Goal: Navigation & Orientation: Find specific page/section

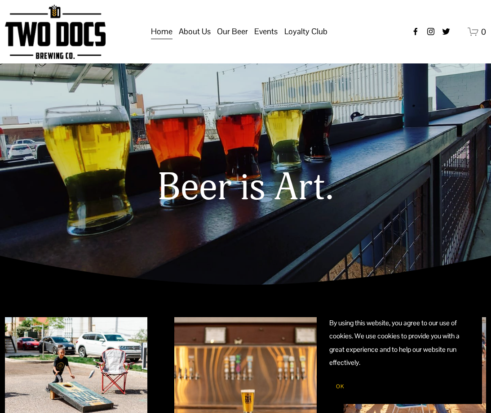
click at [209, 37] on span "About Us" at bounding box center [195, 31] width 32 height 15
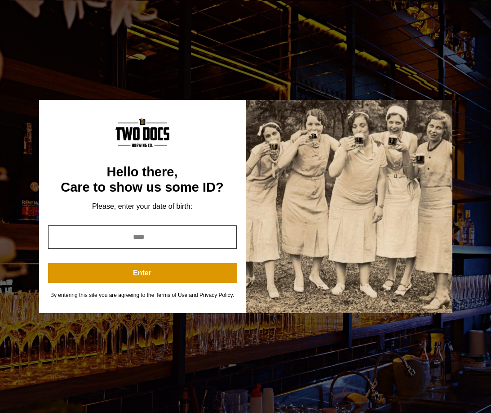
click at [198, 232] on input "year" at bounding box center [142, 236] width 189 height 23
type input "****"
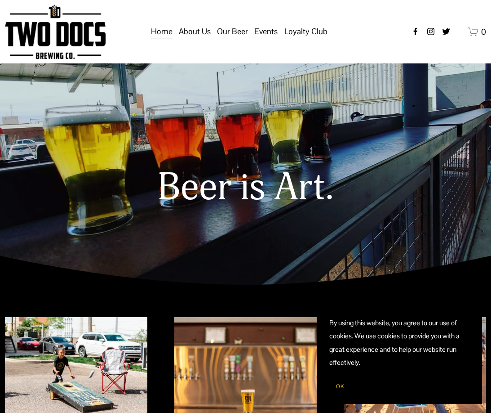
click at [0, 0] on span "Our Mission" at bounding box center [0, 0] width 0 height 0
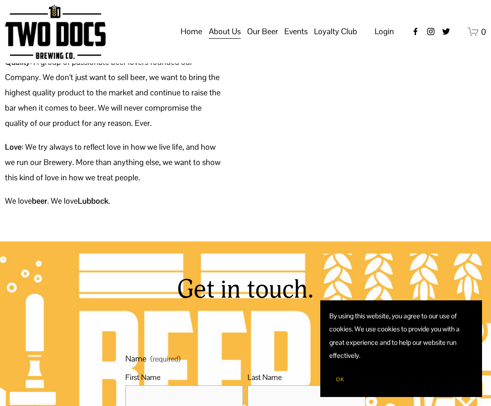
scroll to position [132, 0]
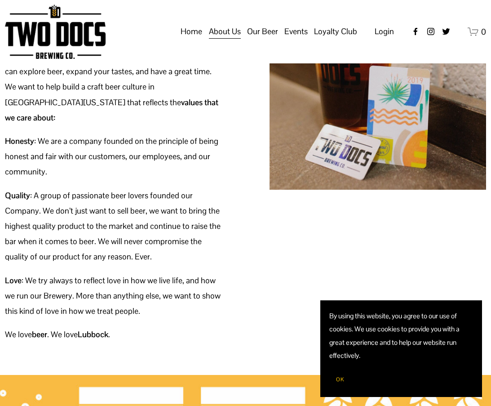
click at [192, 40] on link "Home" at bounding box center [192, 31] width 22 height 17
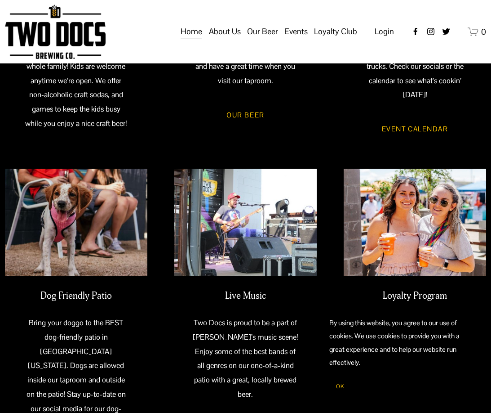
scroll to position [329, 0]
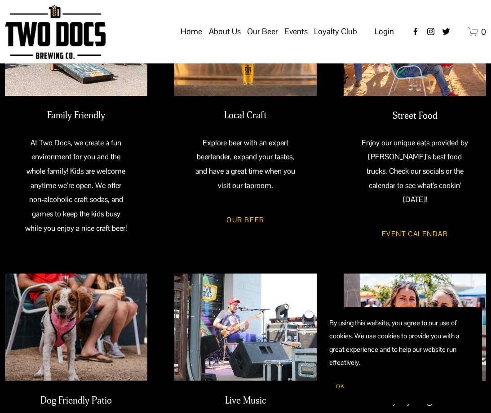
click at [388, 222] on link "Event Calendar" at bounding box center [415, 233] width 94 height 25
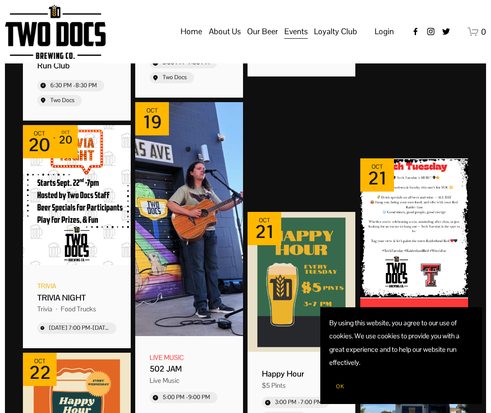
scroll to position [809, 0]
